Goal: Navigation & Orientation: Understand site structure

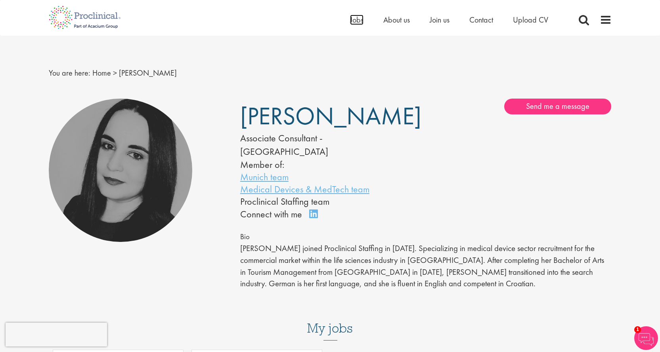
drag, startPoint x: 361, startPoint y: 21, endPoint x: 393, endPoint y: 57, distance: 47.7
click at [361, 21] on span "Jobs" at bounding box center [356, 20] width 13 height 10
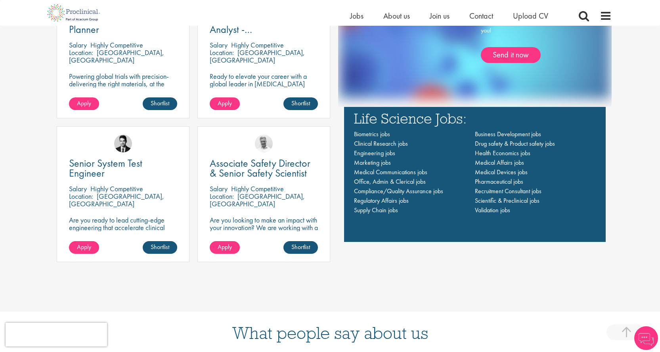
scroll to position [634, 0]
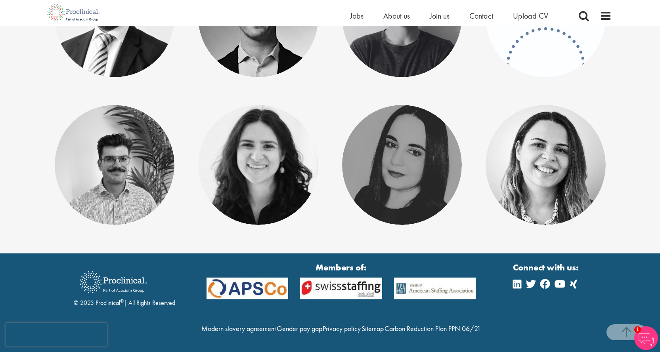
scroll to position [243, 0]
click at [546, 151] on link "[PERSON_NAME]" at bounding box center [545, 158] width 88 height 15
click at [423, 146] on link "Anna Klemencic" at bounding box center [402, 153] width 88 height 15
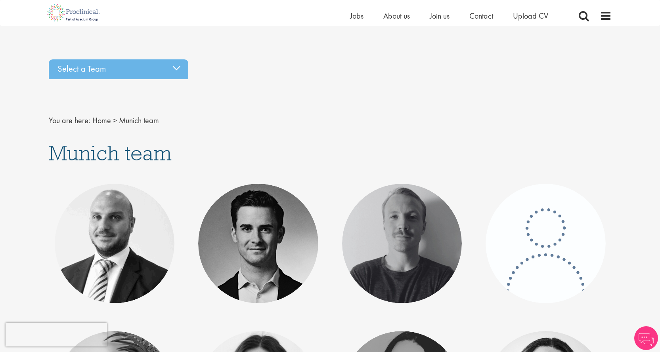
scroll to position [243, 0]
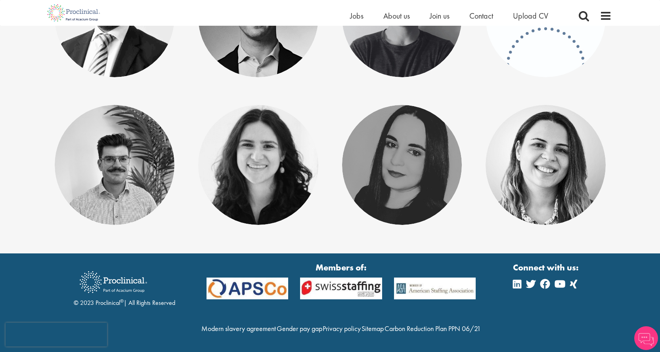
click at [288, 151] on link "[PERSON_NAME]" at bounding box center [258, 158] width 88 height 15
click at [630, 337] on section "© 2023 Proclinical ® | All Rights Reserved Members of: Modern slavery agreement…" at bounding box center [330, 303] width 660 height 99
click at [635, 339] on img at bounding box center [646, 338] width 24 height 24
